Goal: Information Seeking & Learning: Learn about a topic

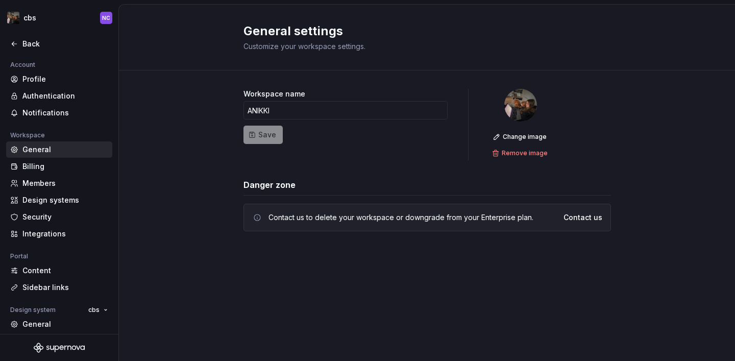
scroll to position [71, 0]
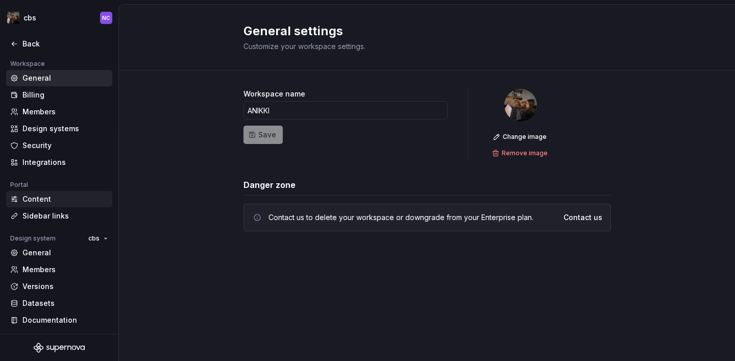
click at [70, 200] on div "Content" at bounding box center [65, 199] width 86 height 10
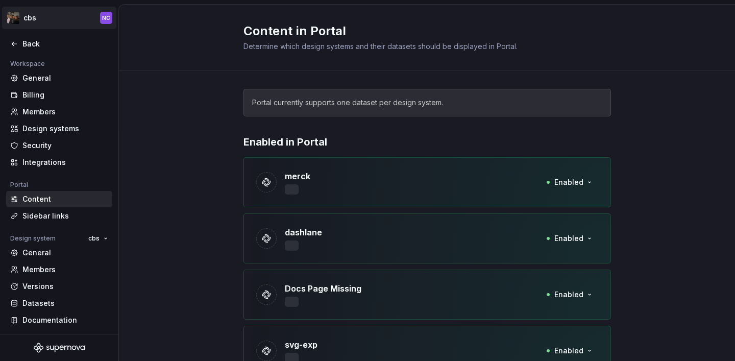
click at [15, 18] on html "cbs NC Back Account Profile Authentication Notifications Workspace General Bill…" at bounding box center [367, 180] width 735 height 361
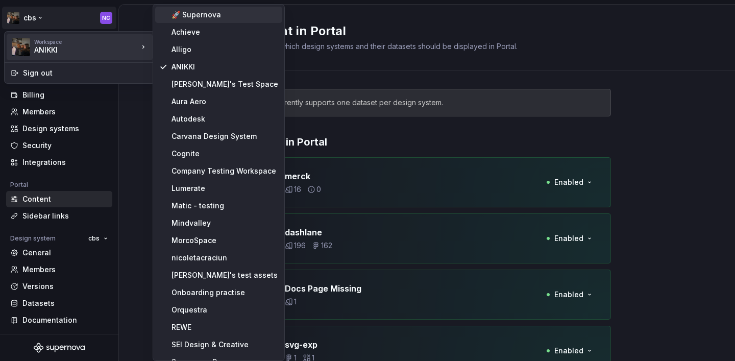
click at [173, 13] on div "🚀 Supernova" at bounding box center [225, 15] width 107 height 10
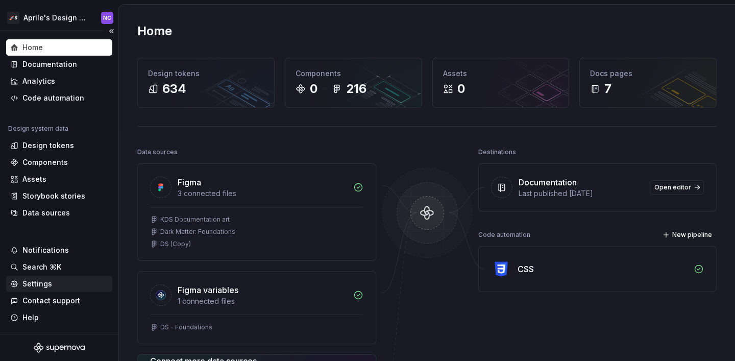
click at [58, 281] on div "Settings" at bounding box center [59, 284] width 98 height 10
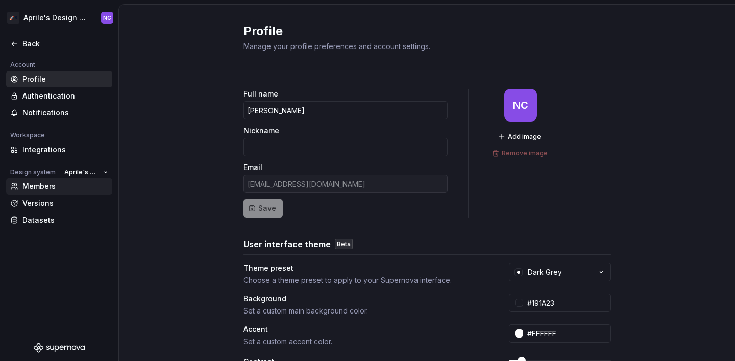
click at [57, 184] on div "Members" at bounding box center [65, 186] width 86 height 10
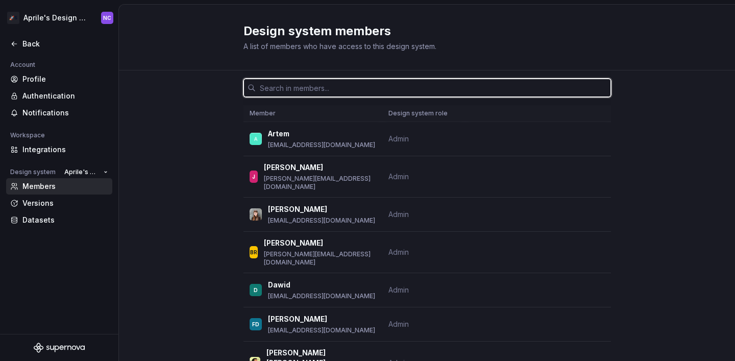
click at [288, 91] on input "text" at bounding box center [433, 88] width 355 height 18
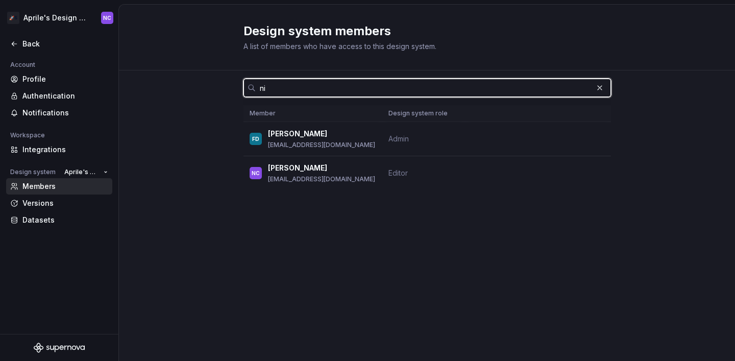
type input "ni"
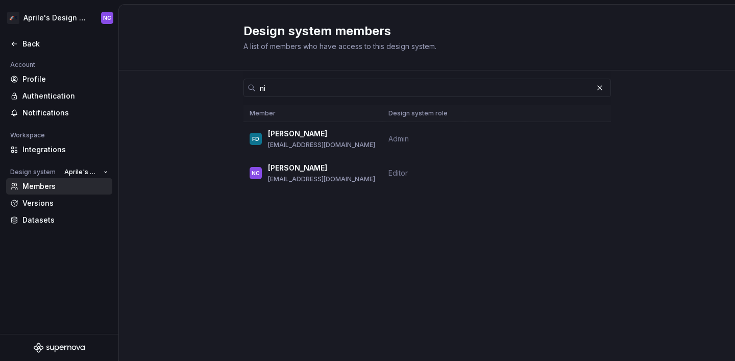
click at [321, 213] on div "ni Member Design system role FD Filip Danisko filip@supernova.io Admin NC Nikki…" at bounding box center [427, 149] width 368 height 158
click at [32, 19] on html "🚀S Aprile's Design System NC Back Account Profile Authentication Notifications …" at bounding box center [367, 180] width 735 height 361
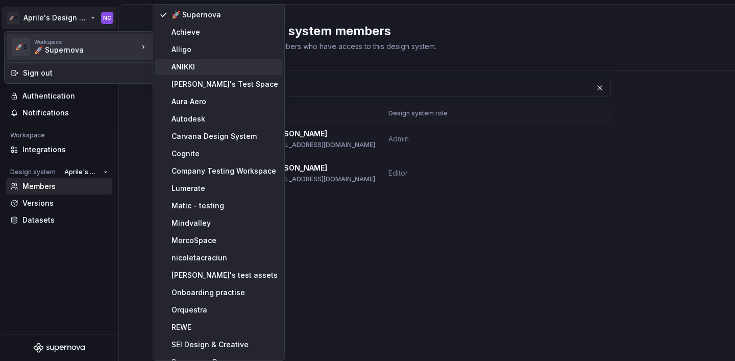
click at [193, 63] on div "ANIKKI" at bounding box center [225, 67] width 107 height 10
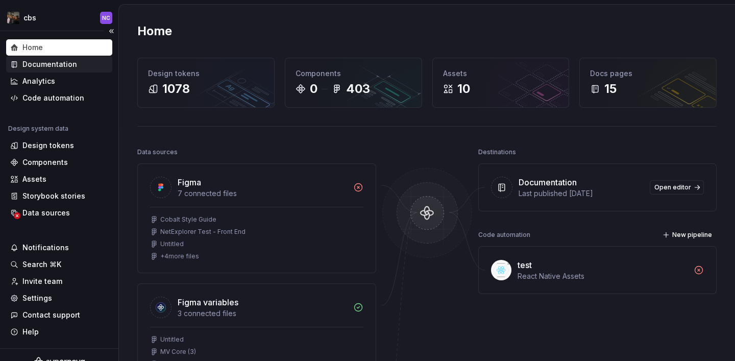
click at [47, 66] on div "Documentation" at bounding box center [49, 64] width 55 height 10
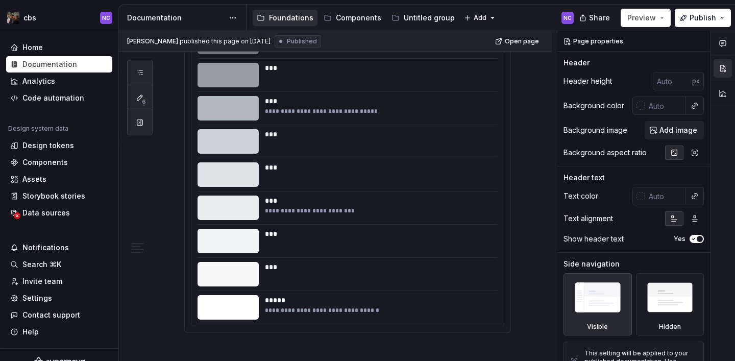
scroll to position [1969, 0]
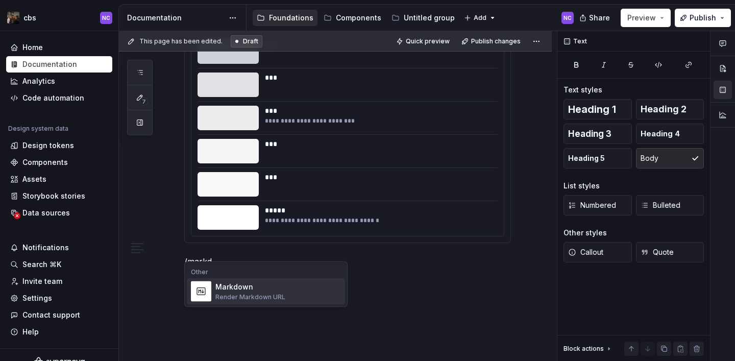
click at [240, 297] on div "Render Markdown URL" at bounding box center [250, 297] width 70 height 8
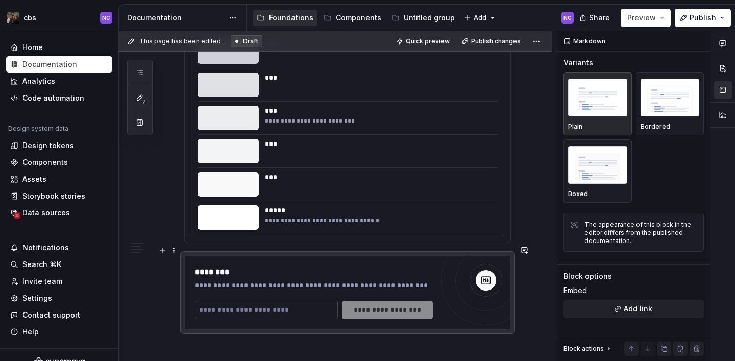
click at [284, 301] on input "text" at bounding box center [266, 310] width 143 height 18
paste input "**********"
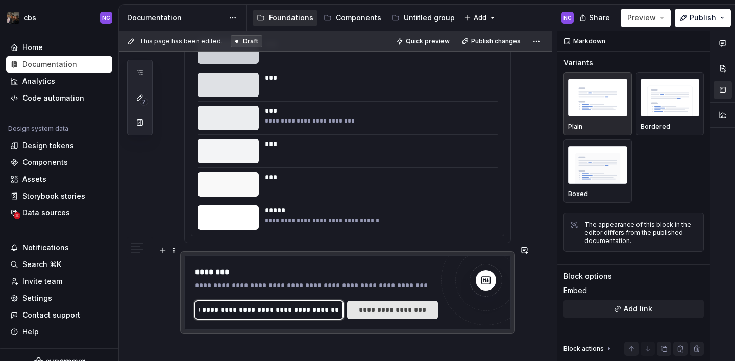
type input "**********"
click at [421, 305] on span "**********" at bounding box center [393, 310] width 78 height 10
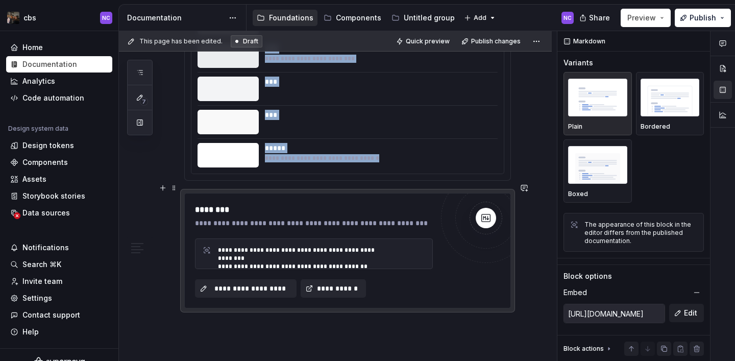
scroll to position [2033, 0]
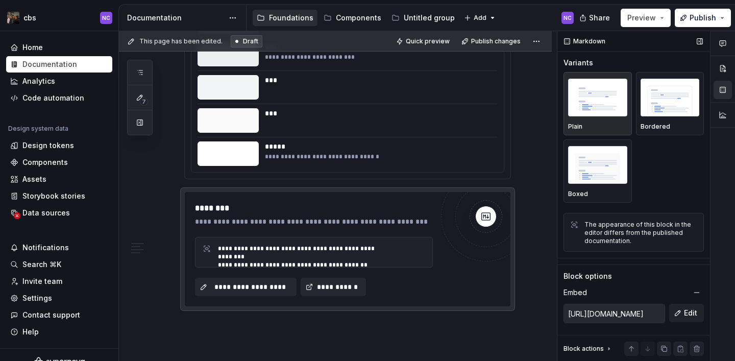
click at [692, 32] on div "Markdown" at bounding box center [633, 41] width 153 height 20
click at [689, 17] on button "Publish" at bounding box center [703, 18] width 56 height 18
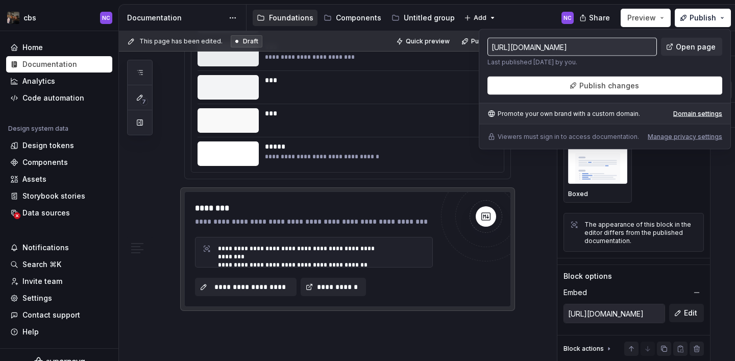
click at [654, 95] on div "https://xeric-pig-indigo.supernova-docs.io/latest/foundations/design-tokens-w50…" at bounding box center [605, 89] width 252 height 120
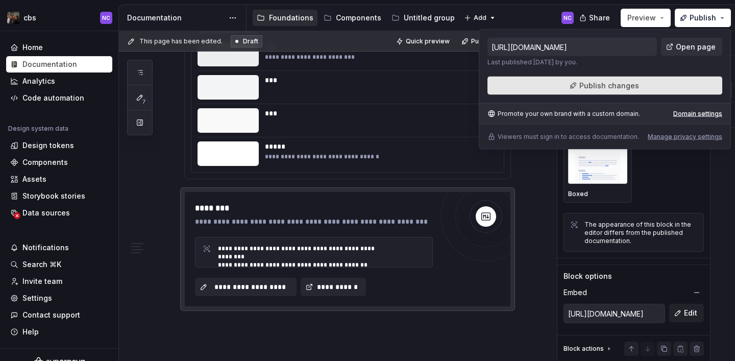
click at [642, 89] on button "Publish changes" at bounding box center [604, 86] width 235 height 18
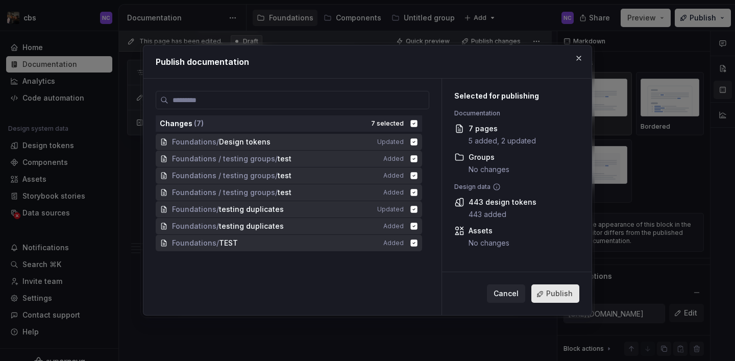
click at [561, 295] on span "Publish" at bounding box center [559, 294] width 27 height 10
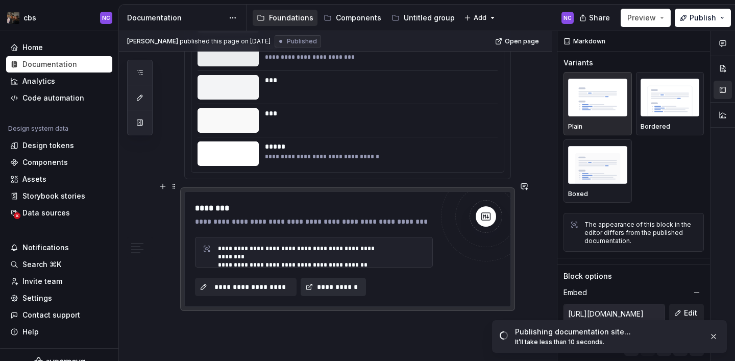
click at [329, 282] on span "**********" at bounding box center [337, 287] width 44 height 10
click at [706, 13] on span "Publish" at bounding box center [703, 18] width 27 height 10
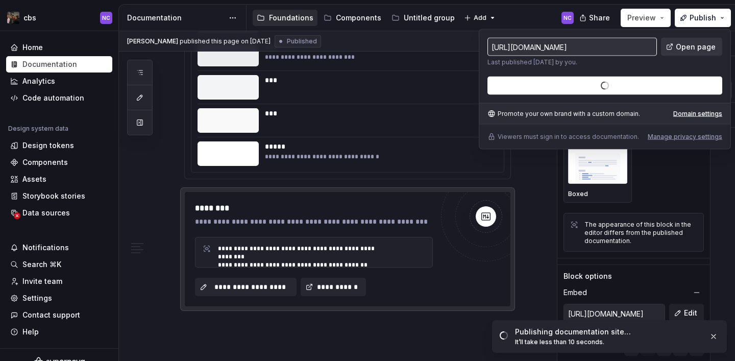
click at [684, 49] on span "Open page" at bounding box center [696, 47] width 40 height 10
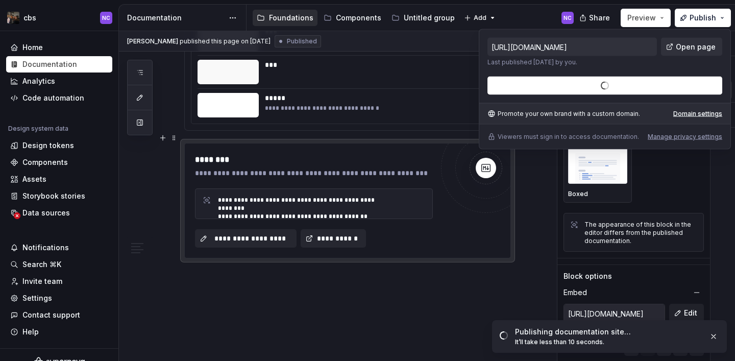
scroll to position [2089, 0]
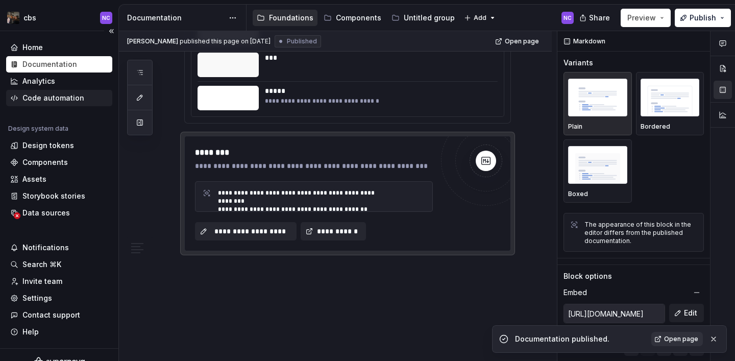
click at [55, 93] on div "Code automation" at bounding box center [53, 98] width 62 height 10
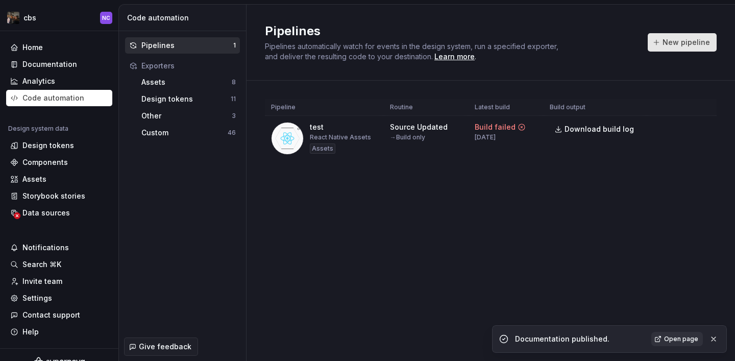
click at [700, 48] on button "New pipeline" at bounding box center [682, 42] width 69 height 18
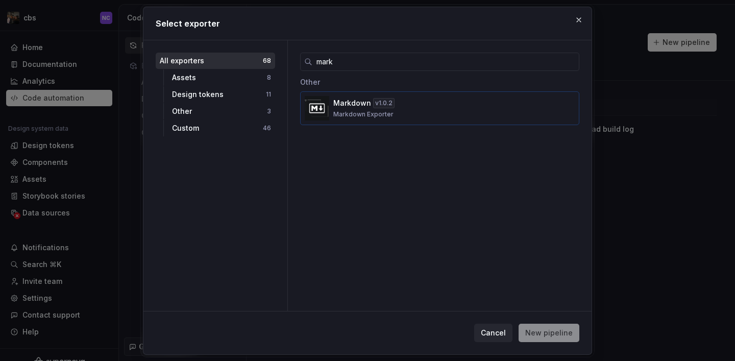
type input "mark"
click at [445, 118] on button "Markdown v 1.0.2 Markdown Exporter" at bounding box center [439, 108] width 279 height 34
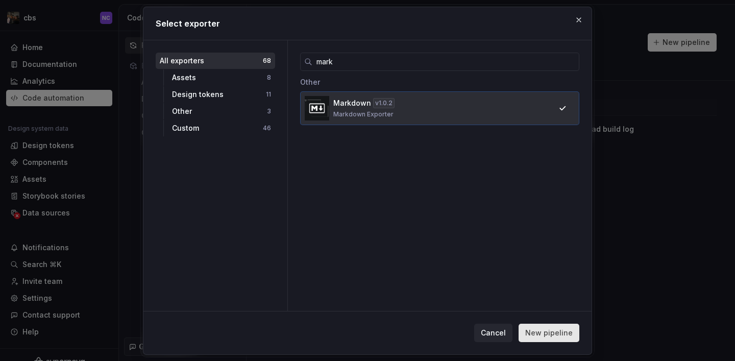
click at [567, 330] on span "New pipeline" at bounding box center [548, 333] width 47 height 10
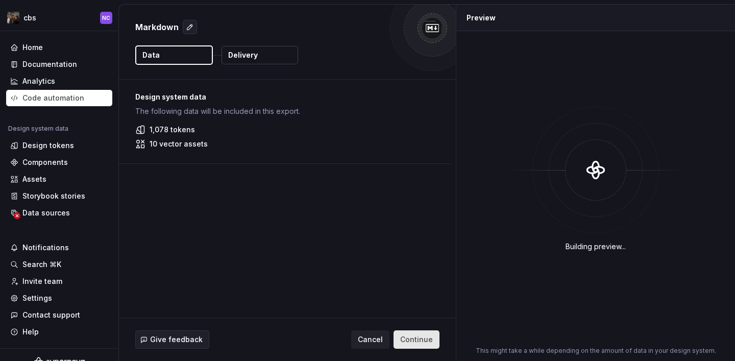
click at [416, 333] on button "Continue" at bounding box center [417, 339] width 46 height 18
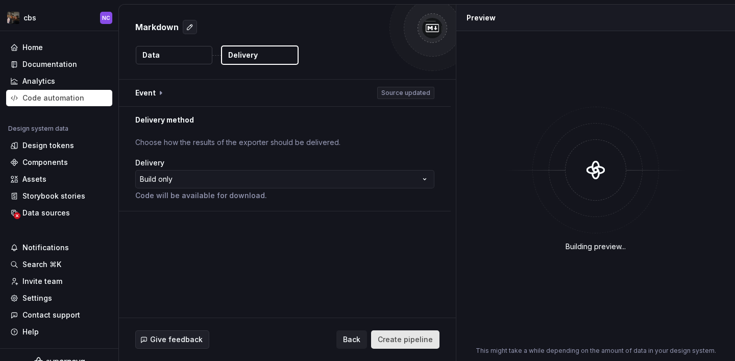
click at [416, 333] on button "Create pipeline" at bounding box center [405, 339] width 68 height 18
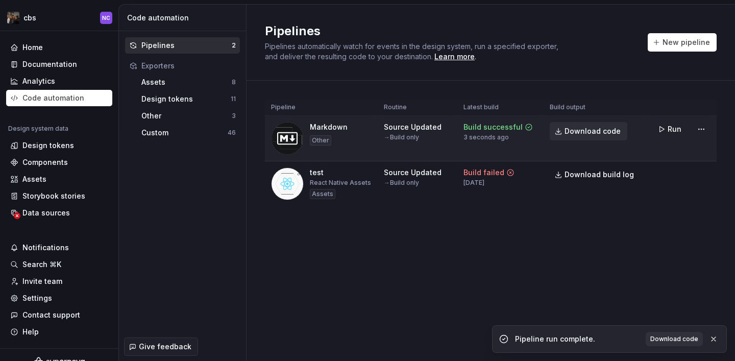
click at [580, 129] on span "Download code" at bounding box center [593, 131] width 56 height 10
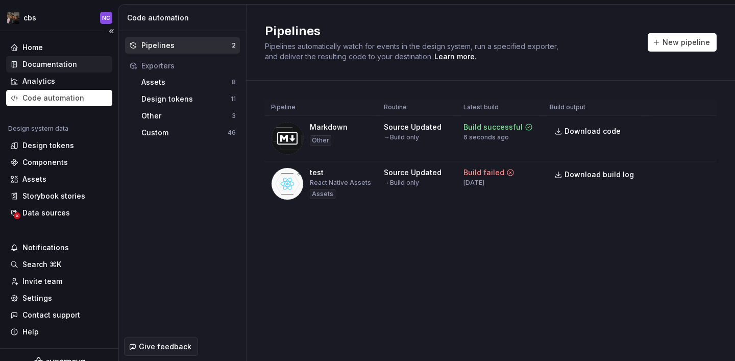
click at [76, 65] on div "Documentation" at bounding box center [59, 64] width 98 height 10
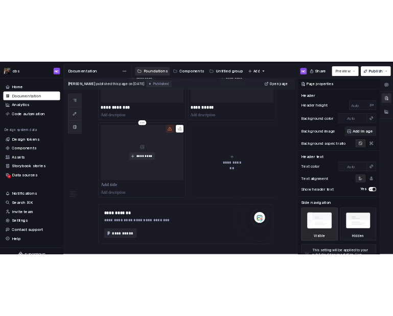
scroll to position [2089, 0]
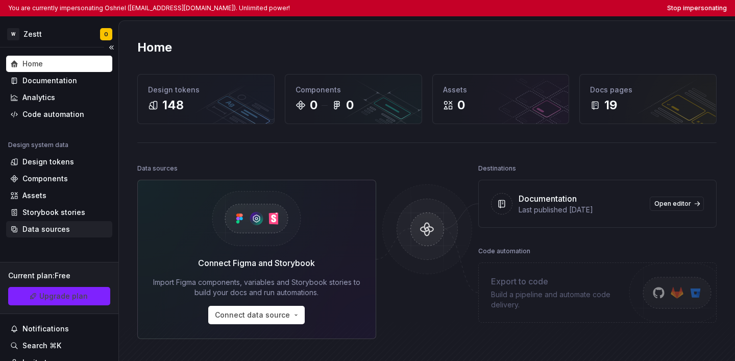
click at [75, 233] on div "Data sources" at bounding box center [59, 229] width 98 height 10
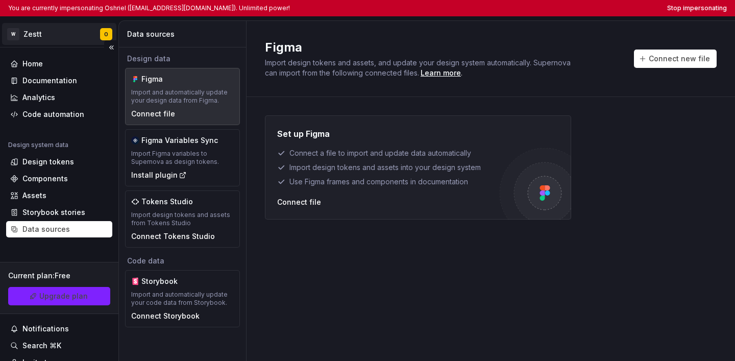
click at [44, 44] on html "You are currently impersonating Oshriel (oshriel@weirdoz.co.il). Unlimited powe…" at bounding box center [367, 180] width 735 height 361
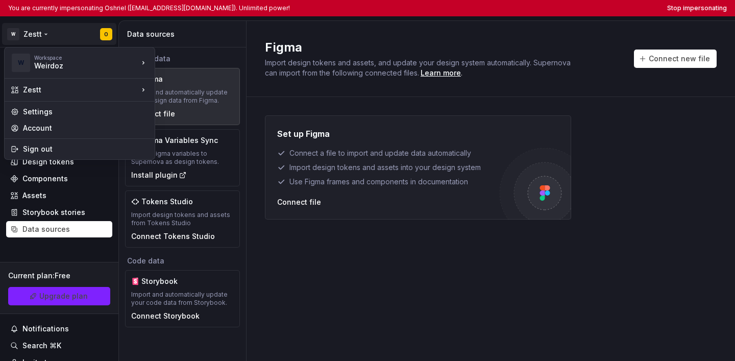
click at [325, 88] on html "You are currently impersonating Oshriel (oshriel@weirdoz.co.il). Unlimited powe…" at bounding box center [367, 180] width 735 height 361
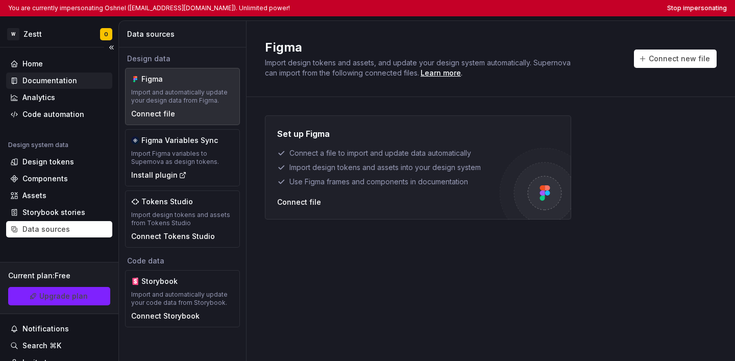
click at [56, 80] on div "Documentation" at bounding box center [49, 81] width 55 height 10
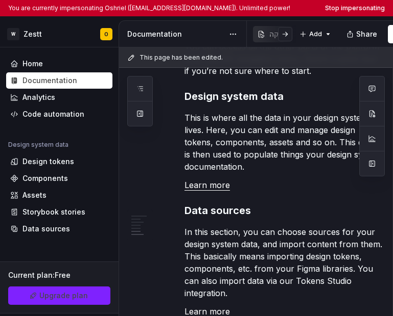
scroll to position [1004, 0]
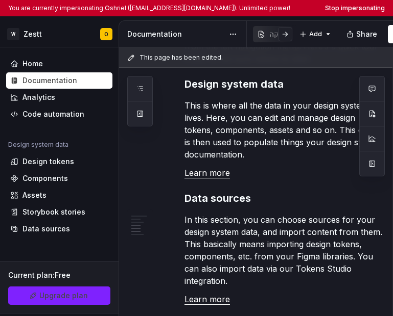
type textarea "*"
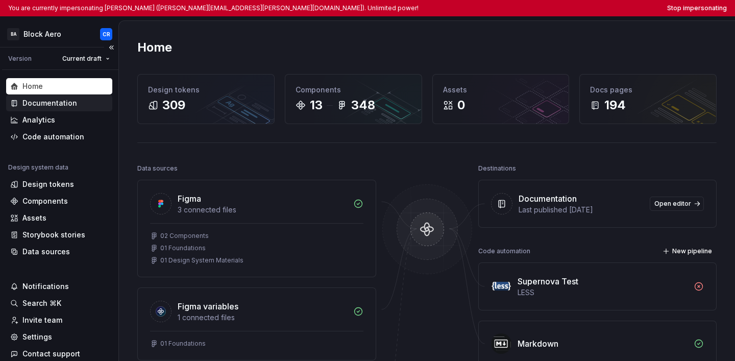
click at [47, 107] on div "Documentation" at bounding box center [49, 103] width 55 height 10
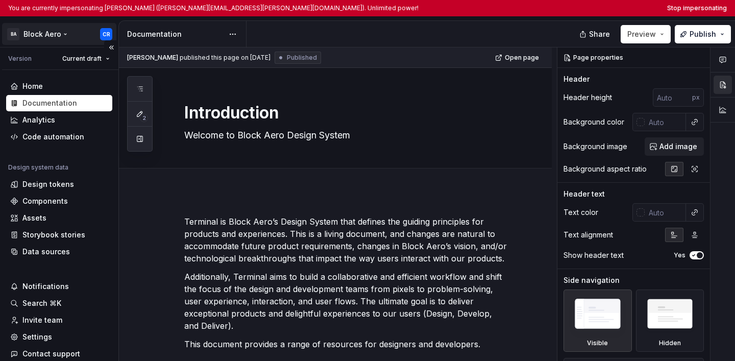
click at [43, 39] on html "You are currently impersonating Carlos Ribeiro (carlos.ribeiro@block.aero). Unl…" at bounding box center [367, 180] width 735 height 361
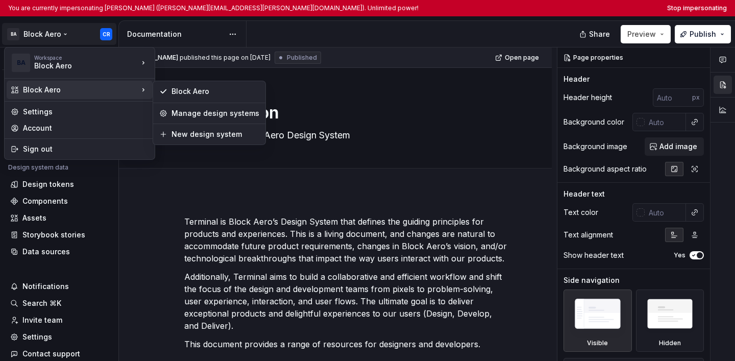
click at [307, 269] on html "You are currently impersonating Carlos Ribeiro (carlos.ribeiro@block.aero). Unl…" at bounding box center [367, 180] width 735 height 361
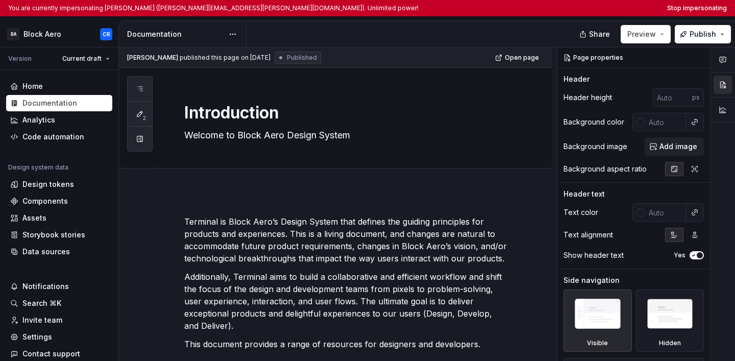
click at [138, 98] on div "2" at bounding box center [140, 114] width 26 height 76
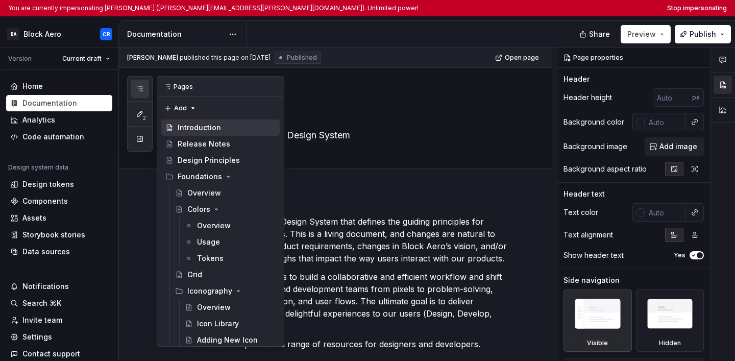
click at [141, 89] on icon "button" at bounding box center [140, 89] width 8 height 8
click at [328, 188] on div "Add tab" at bounding box center [335, 179] width 433 height 22
click at [138, 120] on button "2" at bounding box center [140, 114] width 18 height 18
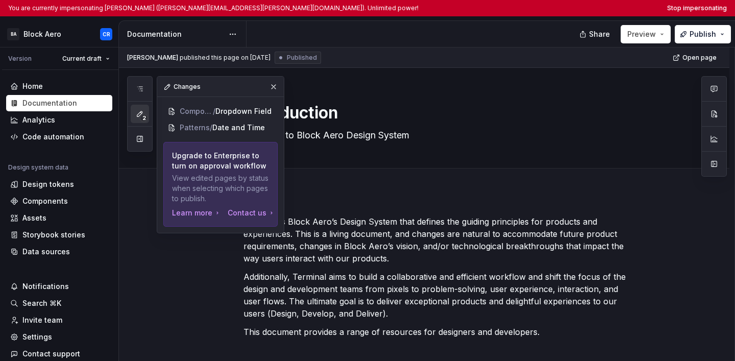
type textarea "*"
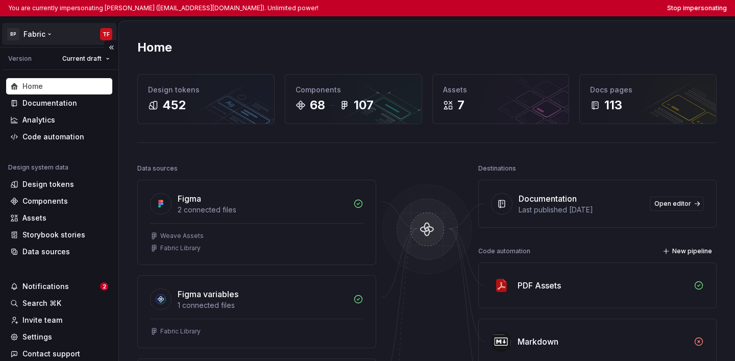
click at [19, 34] on html "You are currently impersonating [PERSON_NAME] ([EMAIL_ADDRESS][DOMAIN_NAME]). U…" at bounding box center [367, 180] width 735 height 361
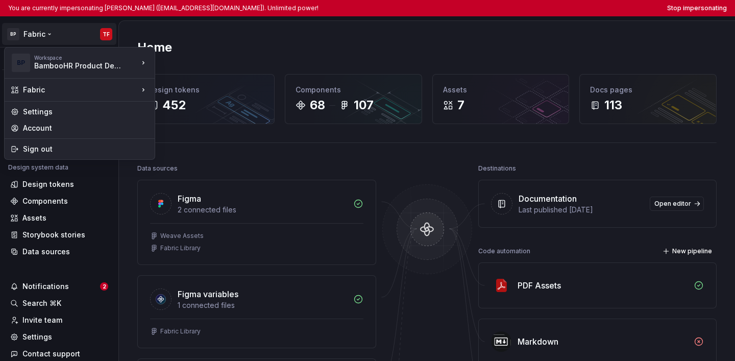
click at [201, 212] on html "You are currently impersonating Tony Fonseca (tfonseca@bamboohr.com). Unlimited…" at bounding box center [367, 180] width 735 height 361
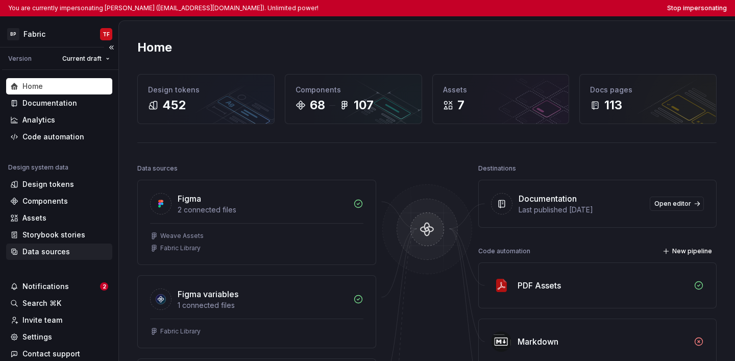
click at [71, 249] on div "Data sources" at bounding box center [59, 252] width 98 height 10
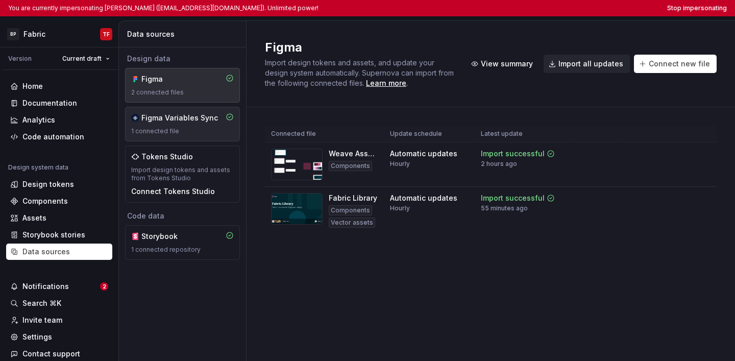
click at [163, 131] on div "1 connected file" at bounding box center [182, 131] width 103 height 8
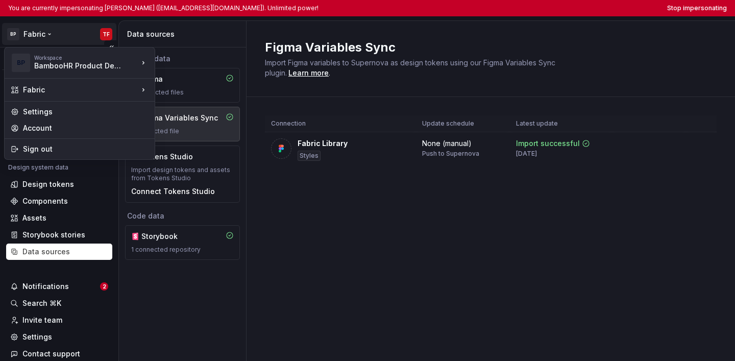
click at [48, 35] on html "You are currently impersonating Tony Fonseca (tfonseca@bamboohr.com). Unlimited…" at bounding box center [367, 180] width 735 height 361
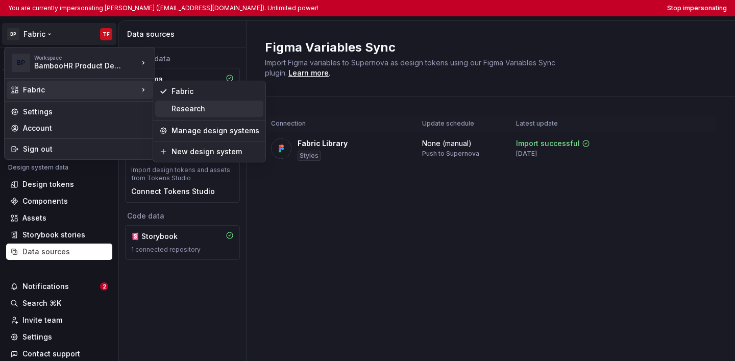
click at [193, 109] on div "Research" at bounding box center [216, 109] width 88 height 10
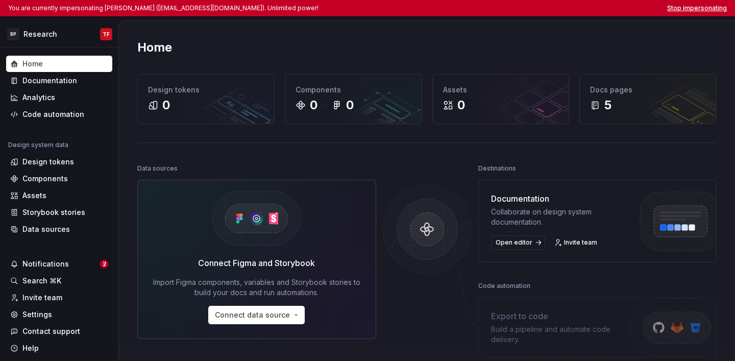
click at [392, 7] on button "Stop impersonating" at bounding box center [697, 8] width 60 height 8
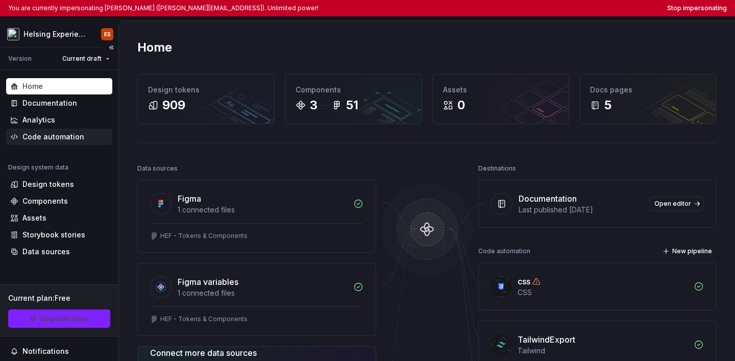
click at [74, 141] on div "Code automation" at bounding box center [53, 137] width 62 height 10
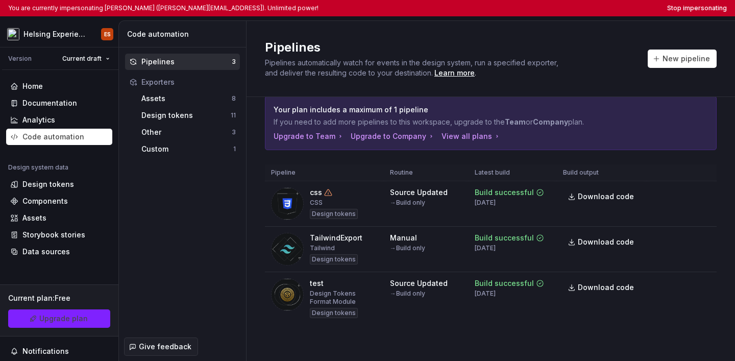
scroll to position [21, 0]
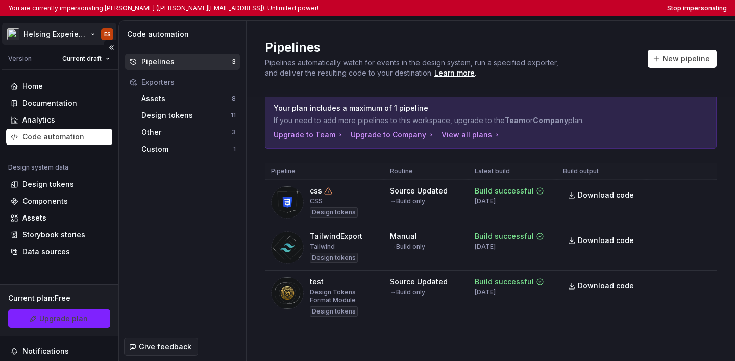
click at [83, 27] on html "You are currently impersonating [PERSON_NAME] ([PERSON_NAME][EMAIL_ADDRESS]). U…" at bounding box center [367, 180] width 735 height 361
click at [211, 253] on html "You are currently impersonating [PERSON_NAME] ([PERSON_NAME][EMAIL_ADDRESS]). U…" at bounding box center [367, 180] width 735 height 361
click at [63, 252] on div "Data sources" at bounding box center [45, 252] width 47 height 10
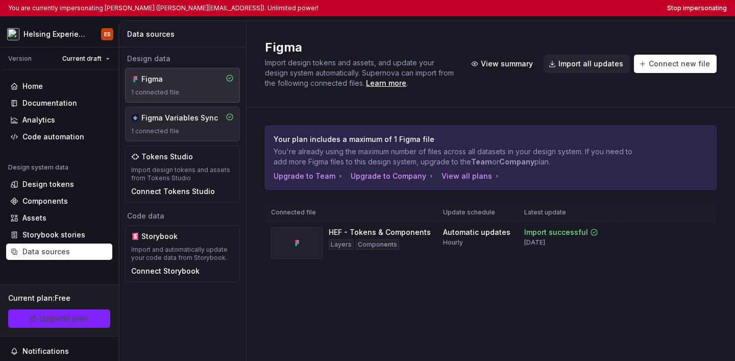
click at [215, 126] on div "Figma Variables Sync 1 connected file" at bounding box center [182, 124] width 103 height 22
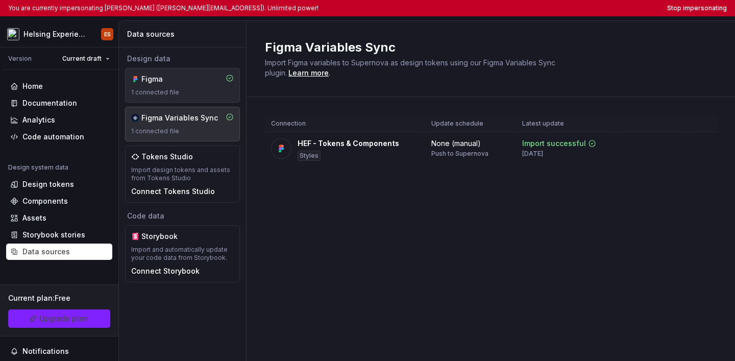
click at [203, 93] on div "1 connected file" at bounding box center [182, 92] width 103 height 8
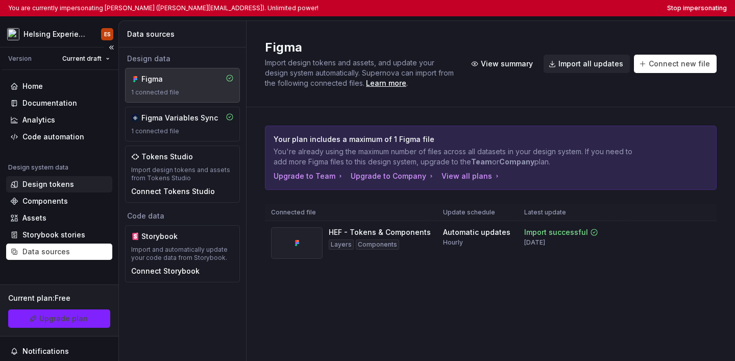
click at [52, 180] on div "Design tokens" at bounding box center [48, 184] width 52 height 10
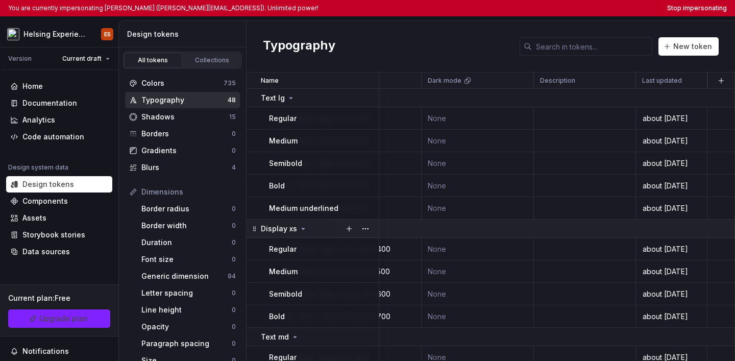
scroll to position [0, 240]
click at [705, 8] on button "Stop impersonating" at bounding box center [697, 8] width 60 height 8
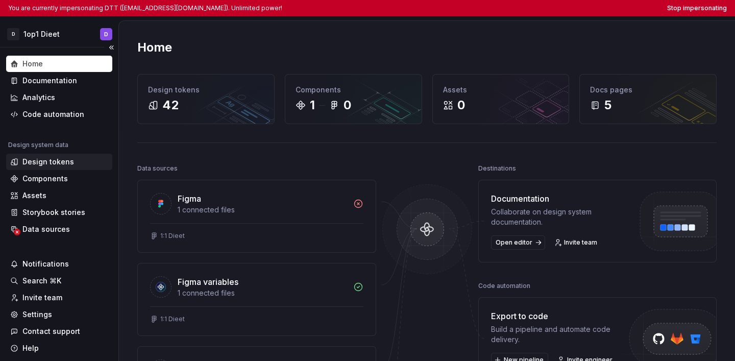
click at [53, 166] on div "Design tokens" at bounding box center [48, 162] width 52 height 10
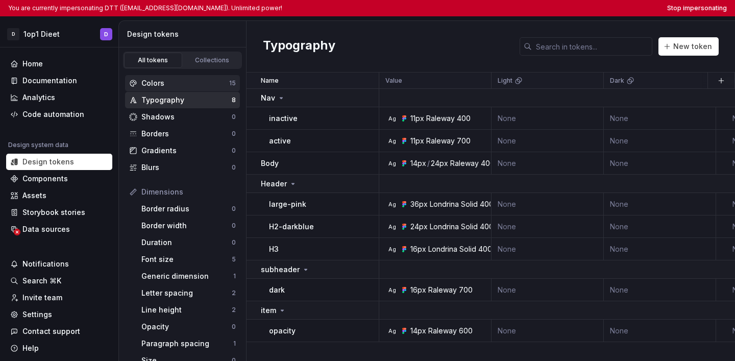
click at [168, 86] on div "Colors" at bounding box center [185, 83] width 88 height 10
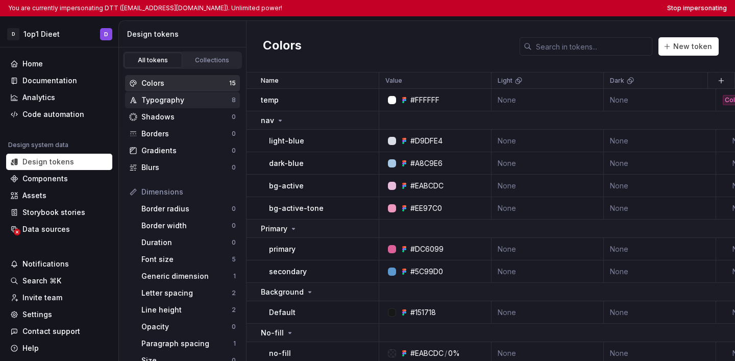
click at [168, 104] on div "Typography" at bounding box center [186, 100] width 90 height 10
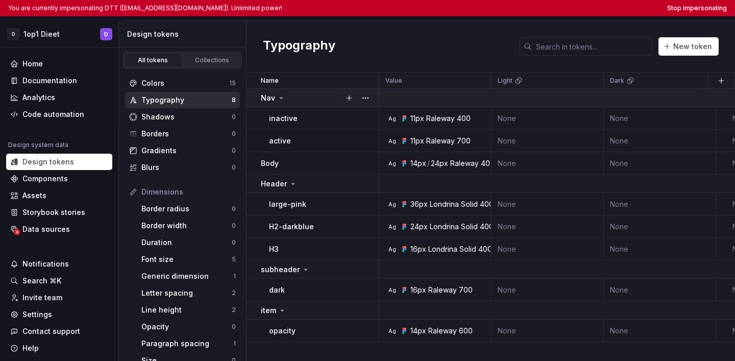
click at [286, 101] on div "Nav" at bounding box center [319, 98] width 117 height 10
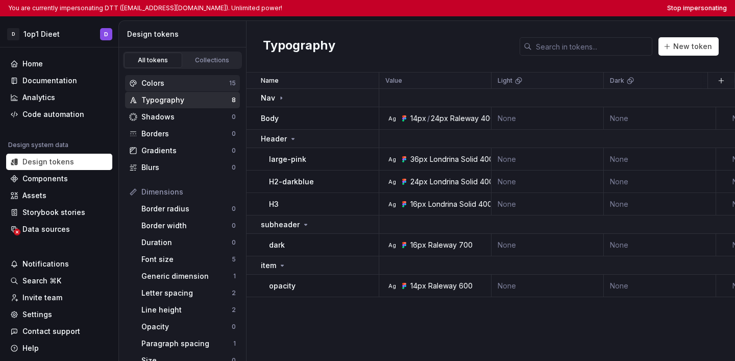
click at [182, 87] on div "Colors" at bounding box center [185, 83] width 88 height 10
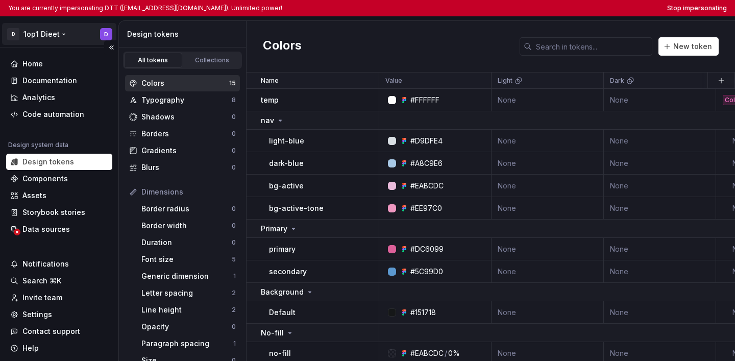
click at [25, 39] on html "You are currently impersonating DTT ([EMAIL_ADDRESS][DOMAIN_NAME]). Unlimited p…" at bounding box center [367, 180] width 735 height 361
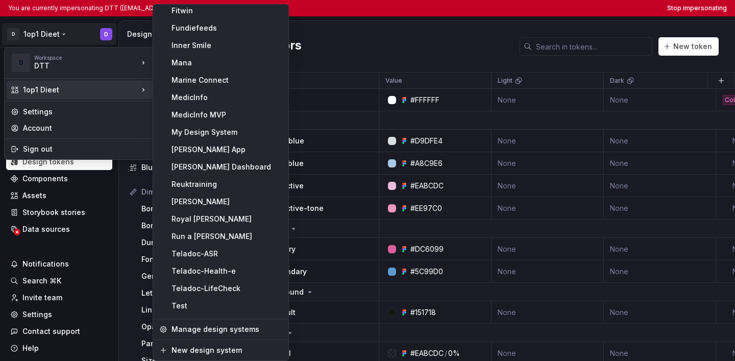
scroll to position [211, 0]
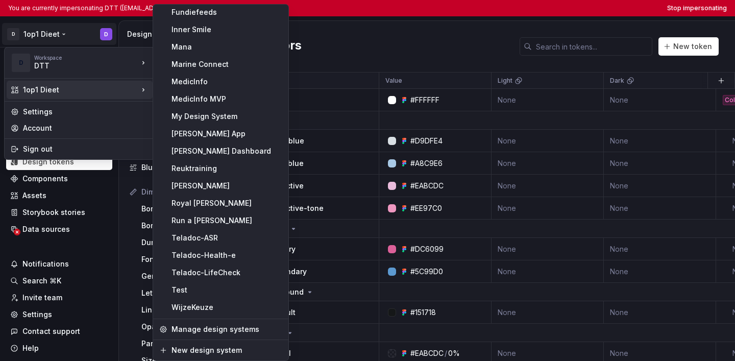
click at [320, 56] on html "You are currently impersonating DTT ([EMAIL_ADDRESS][DOMAIN_NAME]). Unlimited p…" at bounding box center [367, 180] width 735 height 361
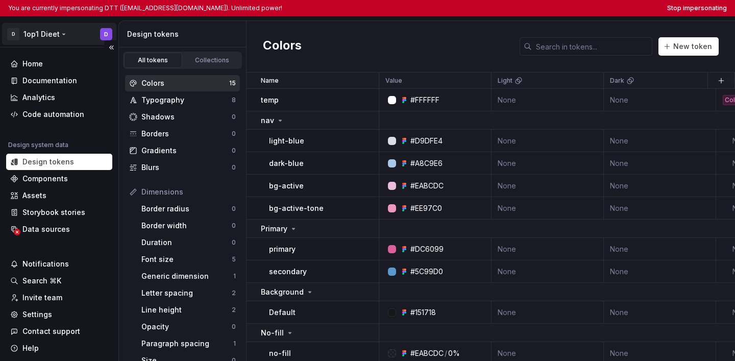
click at [42, 26] on html "You are currently impersonating DTT ([EMAIL_ADDRESS][DOMAIN_NAME]). Unlimited p…" at bounding box center [367, 180] width 735 height 361
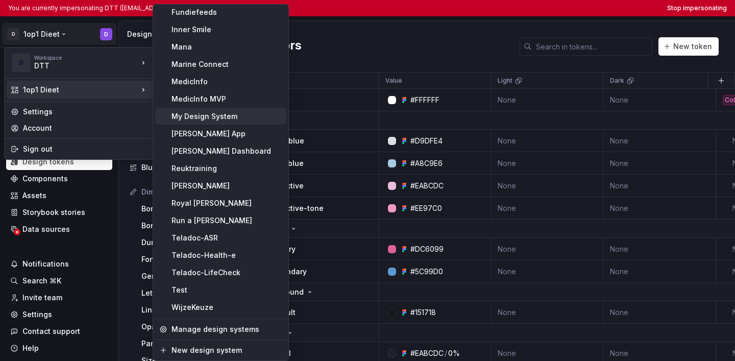
scroll to position [0, 0]
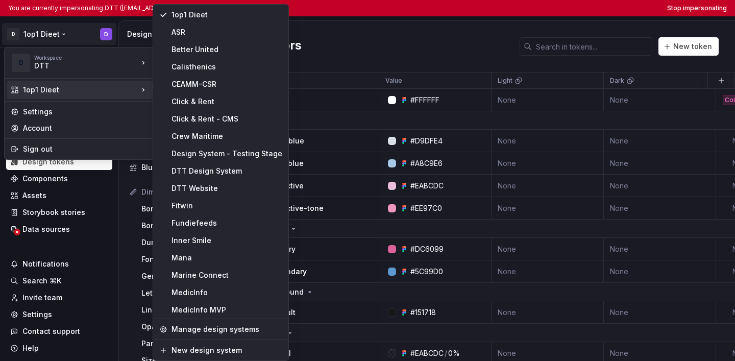
click at [322, 77] on html "You are currently impersonating DTT ([EMAIL_ADDRESS][DOMAIN_NAME]). Unlimited p…" at bounding box center [367, 180] width 735 height 361
